Goal: Information Seeking & Learning: Learn about a topic

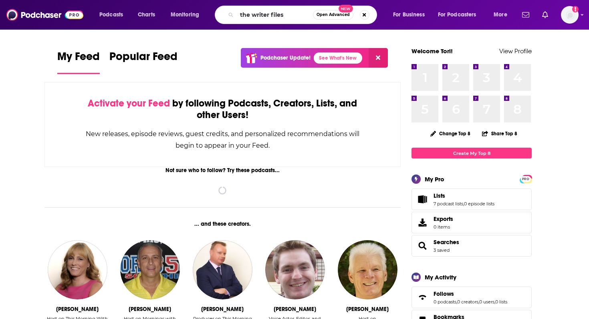
type input "the writer files"
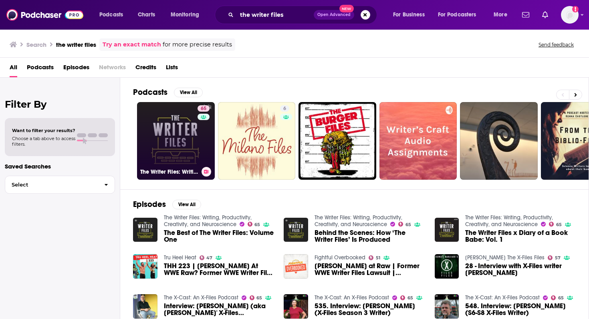
click at [168, 145] on link "65 The Writer Files: Writing, Productivity, Creativity, and Neuroscience" at bounding box center [176, 141] width 78 height 78
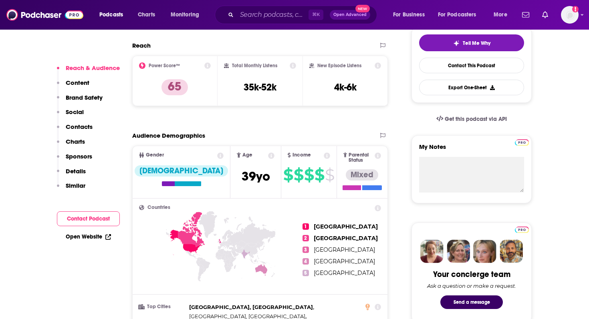
scroll to position [187, 0]
